Goal: Check status: Check status

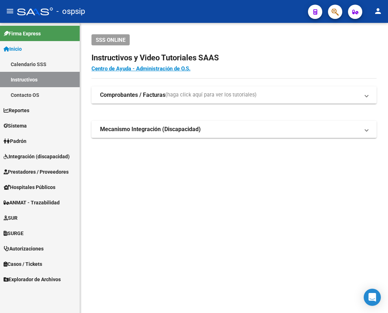
click at [331, 17] on span "button" at bounding box center [334, 12] width 7 height 15
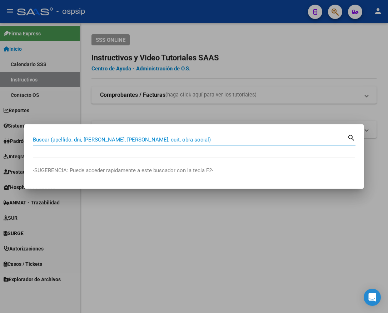
paste input "20357054339"
type input "20357054339"
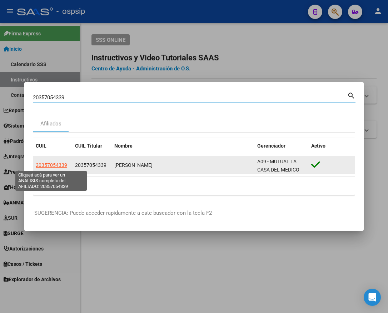
click at [48, 167] on span "20357054339" at bounding box center [51, 165] width 31 height 6
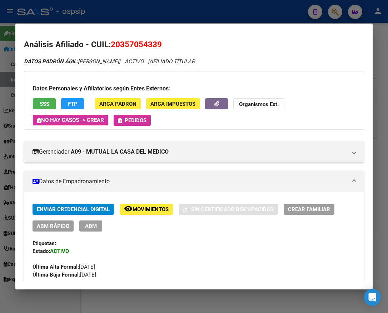
click at [48, 99] on button "SSS" at bounding box center [44, 103] width 23 height 11
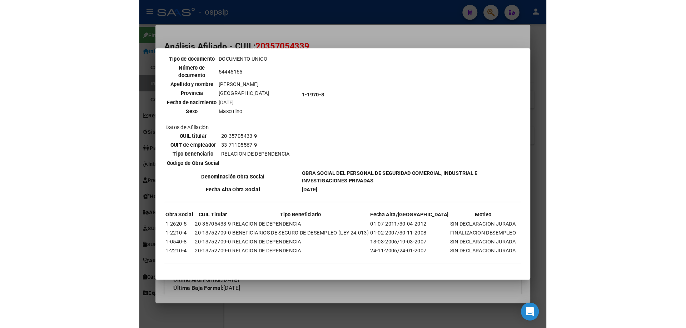
scroll to position [258, 0]
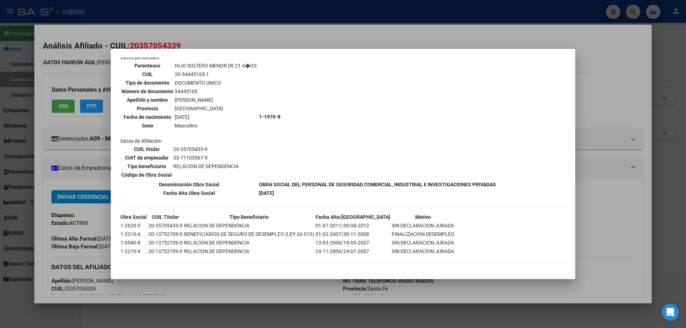
click at [388, 120] on div at bounding box center [343, 164] width 686 height 328
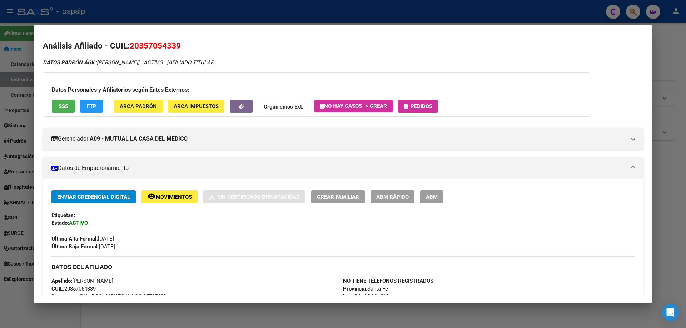
click at [388, 179] on div at bounding box center [343, 164] width 686 height 328
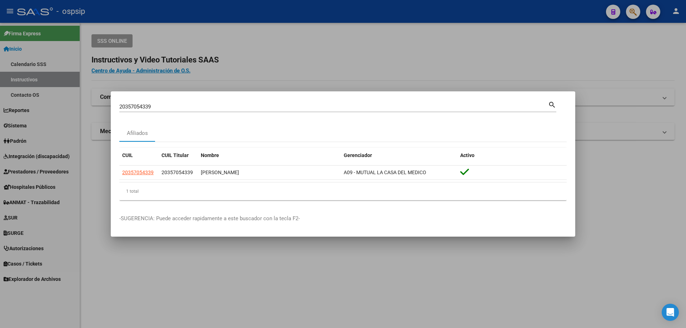
click at [121, 269] on div at bounding box center [343, 164] width 686 height 328
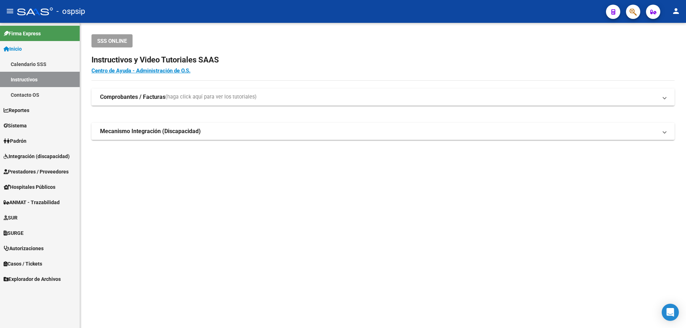
click at [21, 248] on span "Autorizaciones" at bounding box center [24, 249] width 40 height 8
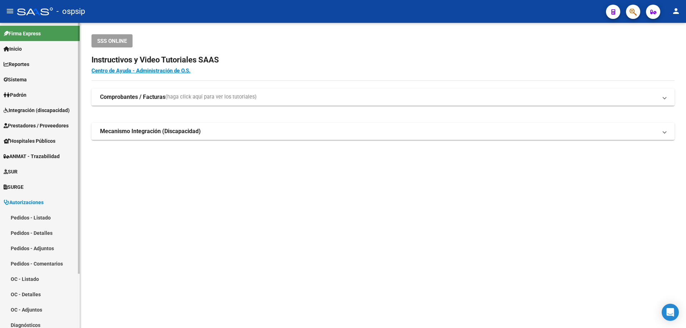
click at [23, 220] on link "Pedidos - Listado" at bounding box center [40, 217] width 80 height 15
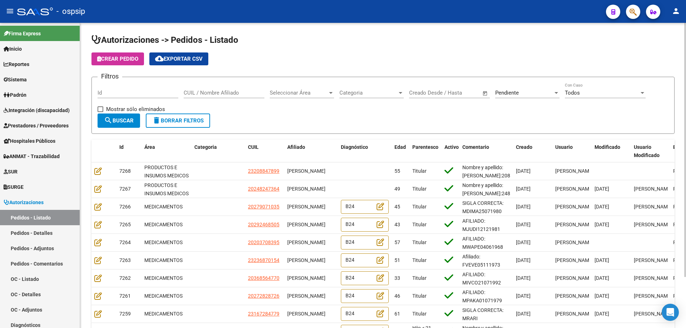
click at [388, 88] on div "Pendiente Seleccionar Estado" at bounding box center [527, 90] width 64 height 15
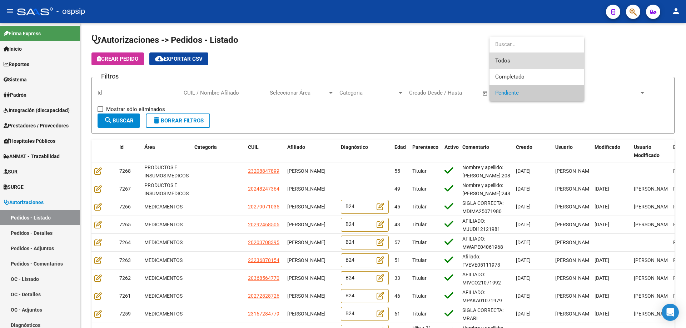
click at [388, 61] on span "Todos" at bounding box center [536, 61] width 83 height 16
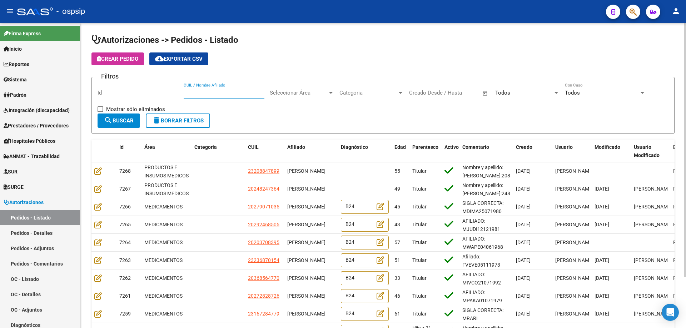
drag, startPoint x: 220, startPoint y: 89, endPoint x: 202, endPoint y: 92, distance: 18.1
paste input "20357054339"
type input "20357054339"
click at [118, 124] on button "search Buscar" at bounding box center [119, 121] width 43 height 14
